Goal: Information Seeking & Learning: Check status

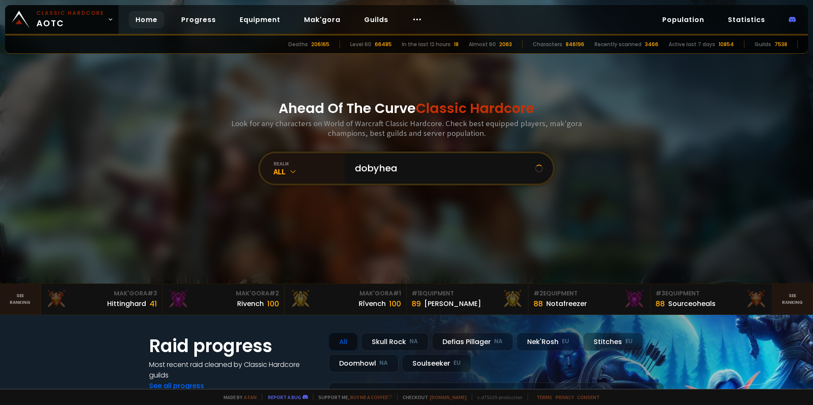
type input "dobyheal"
click at [383, 159] on input "text" at bounding box center [446, 168] width 193 height 30
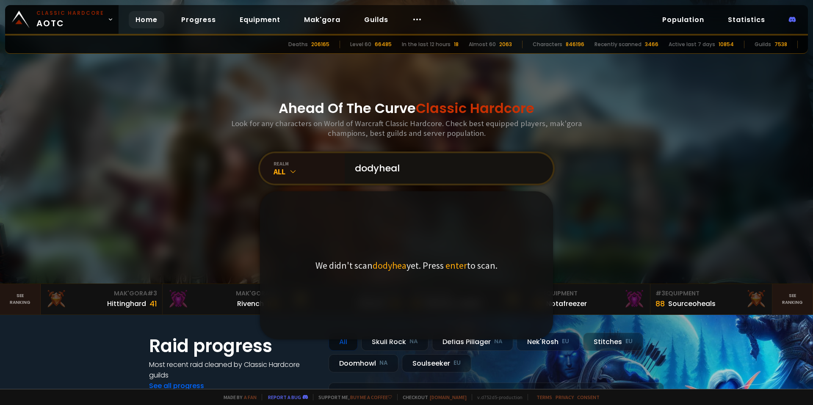
type input "dodyheals"
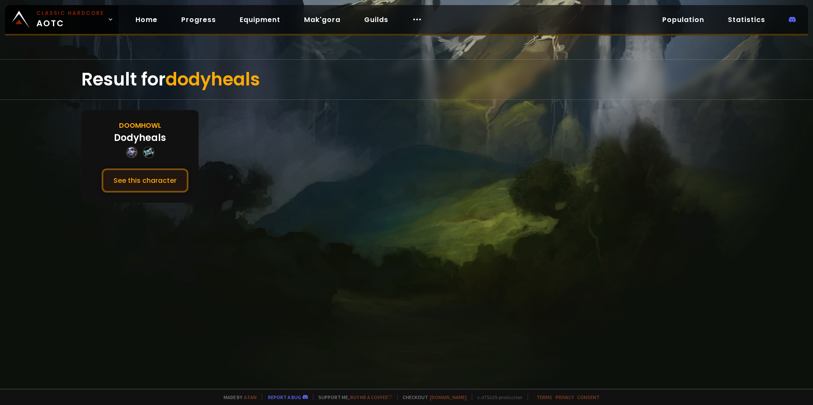
click at [152, 190] on button "See this character" at bounding box center [145, 181] width 87 height 24
click at [167, 168] on div "Doomhowl Dodyheals See this character" at bounding box center [139, 156] width 117 height 93
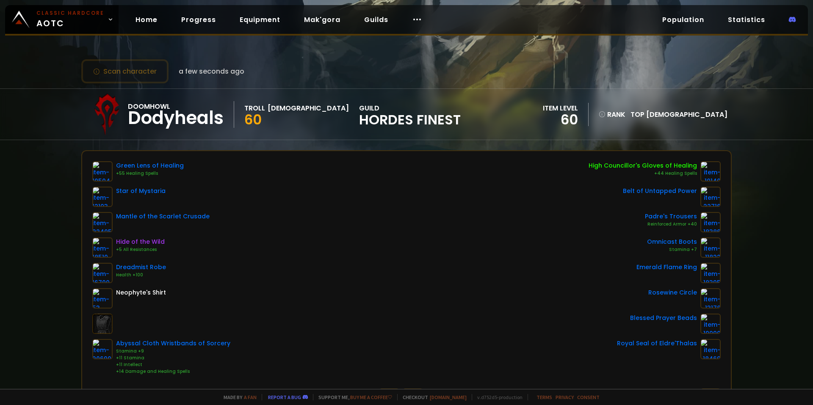
scroll to position [42, 0]
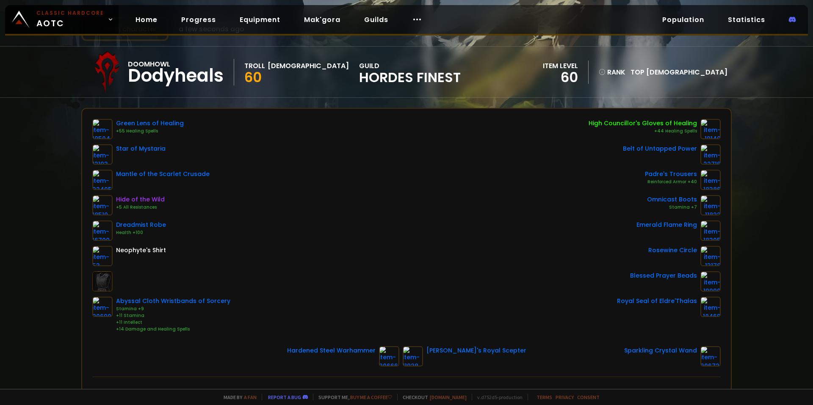
drag, startPoint x: 261, startPoint y: 90, endPoint x: 363, endPoint y: 152, distance: 120.2
